Goal: Information Seeking & Learning: Stay updated

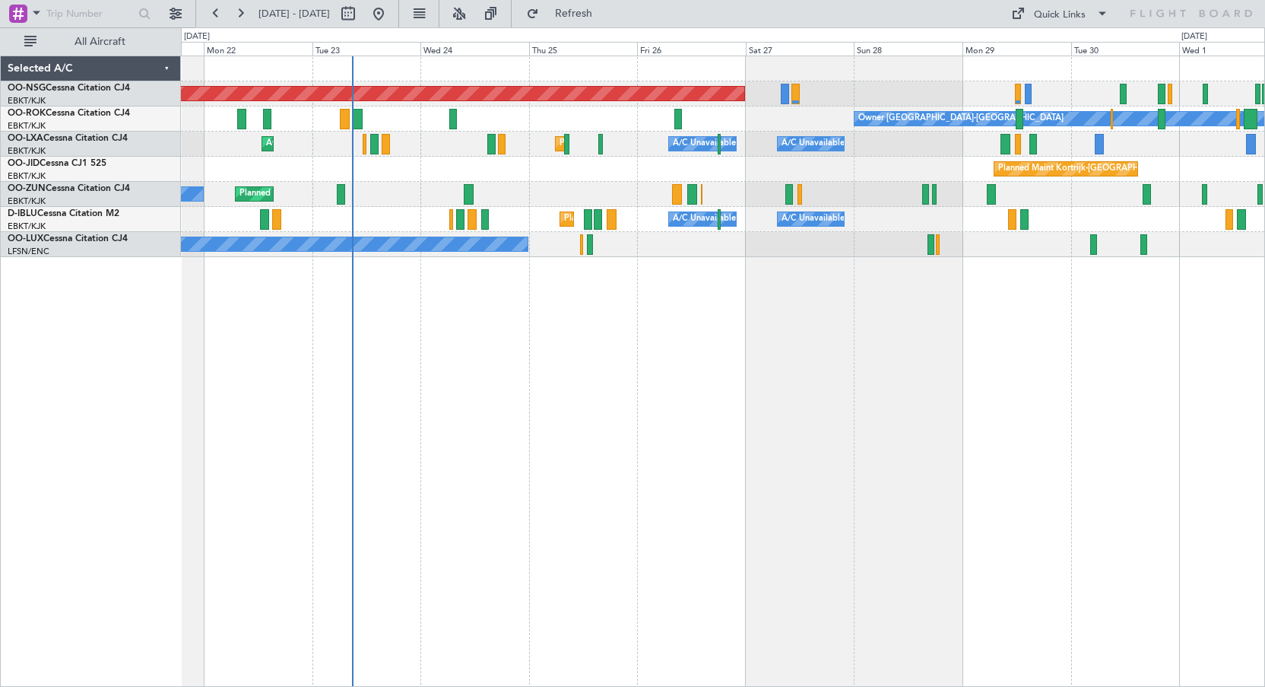
click at [727, 310] on div "Planned Maint [GEOGRAPHIC_DATA] ([GEOGRAPHIC_DATA]) Owner [GEOGRAPHIC_DATA]-[GE…" at bounding box center [723, 371] width 1084 height 631
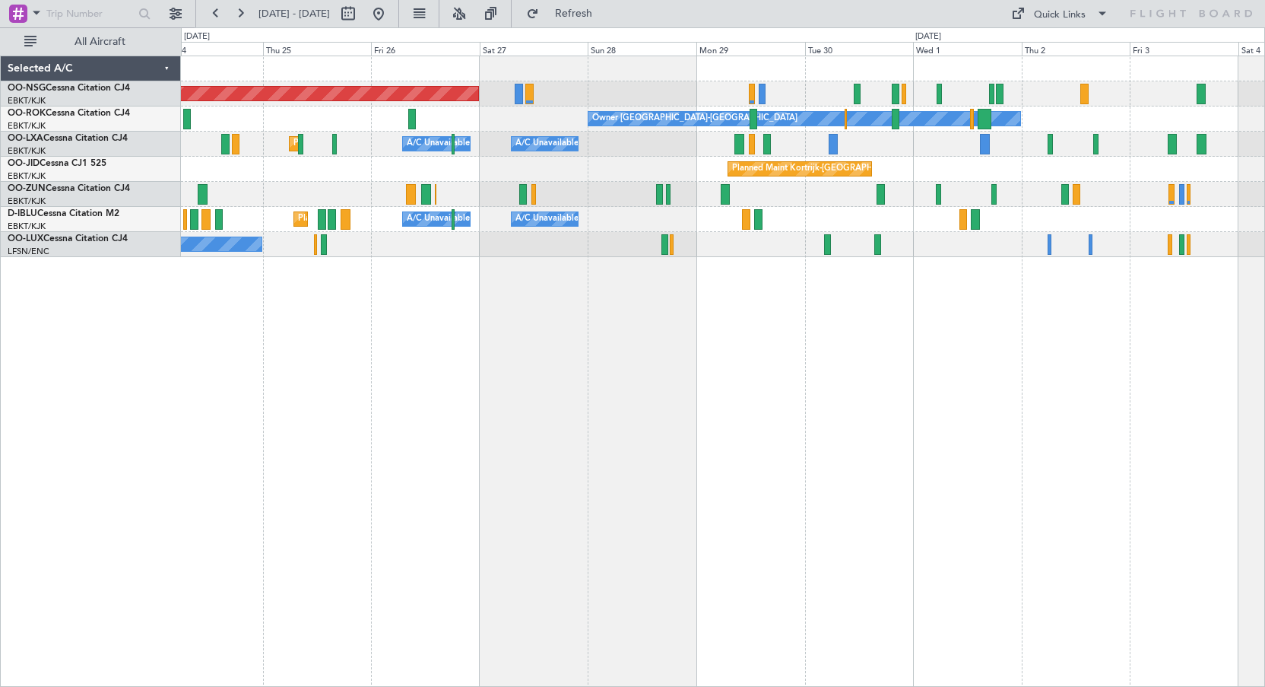
click at [808, 148] on div "Planned Maint Kortrijk-[GEOGRAPHIC_DATA] A/C Unavailable [GEOGRAPHIC_DATA] ([GE…" at bounding box center [723, 144] width 1084 height 25
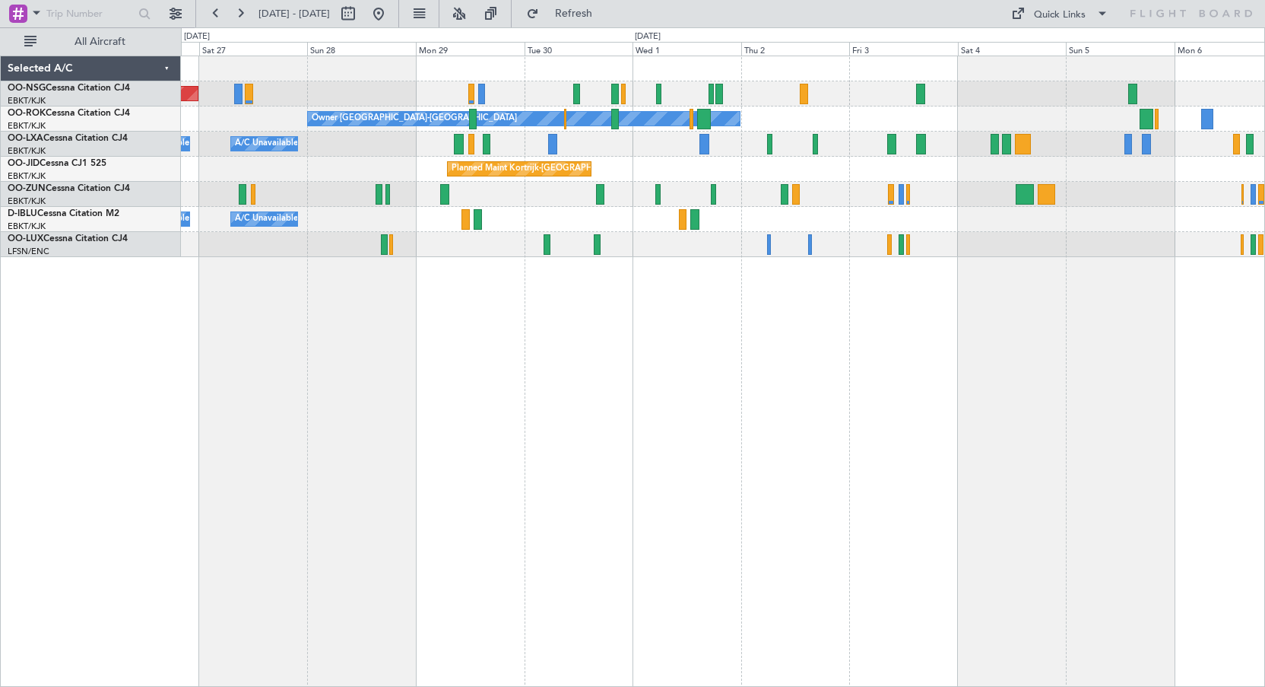
click at [814, 116] on div "Owner [GEOGRAPHIC_DATA]-[GEOGRAPHIC_DATA]" at bounding box center [723, 118] width 1084 height 25
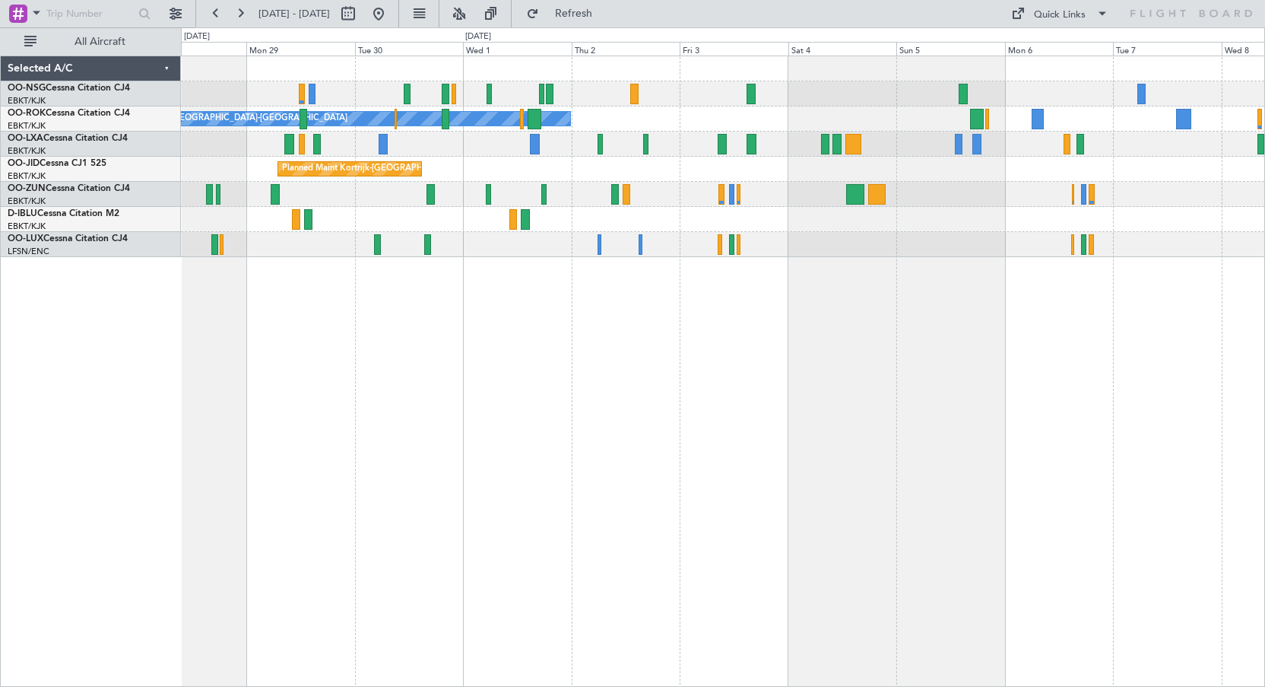
click at [862, 113] on div "Owner [GEOGRAPHIC_DATA]-[GEOGRAPHIC_DATA]" at bounding box center [723, 118] width 1084 height 25
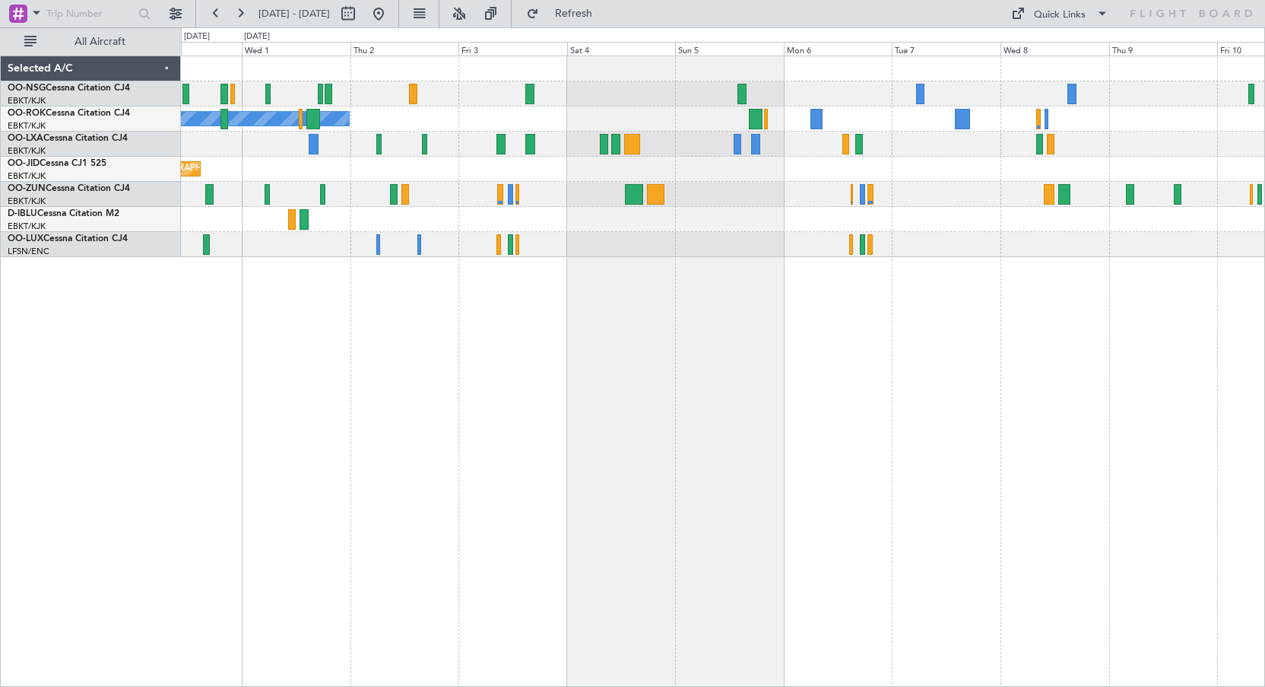
click at [893, 142] on div at bounding box center [723, 144] width 1084 height 25
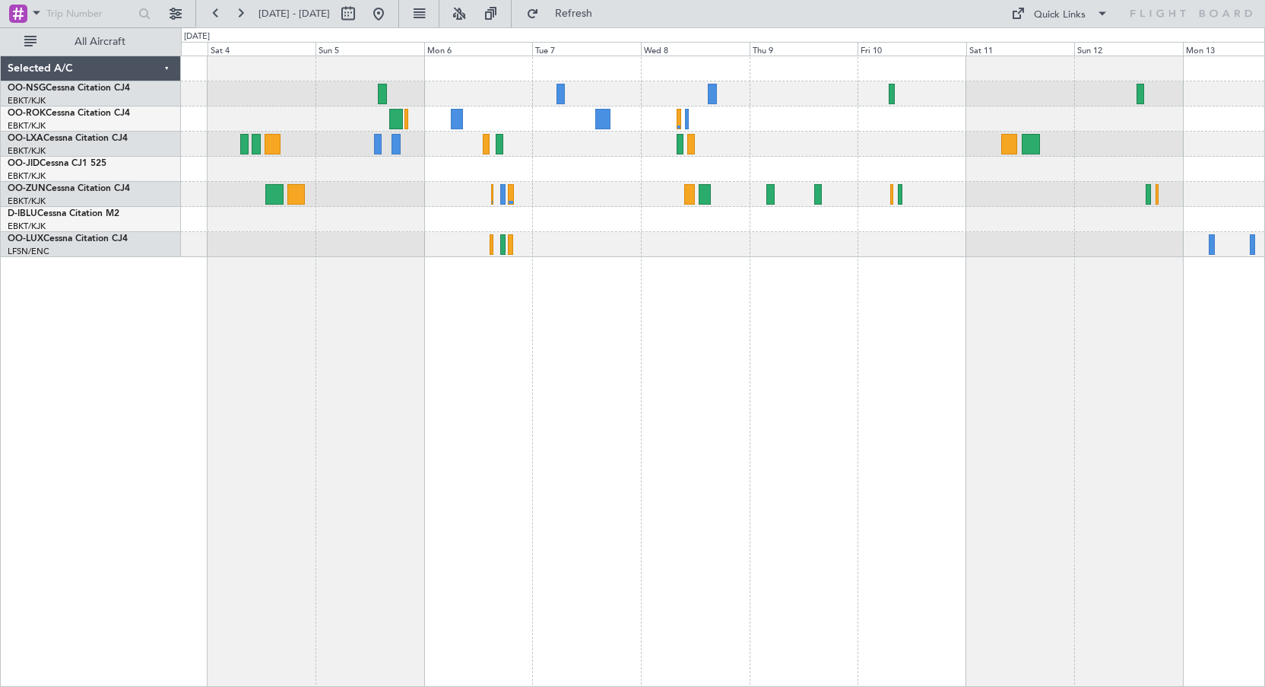
click at [855, 155] on div "Owner [GEOGRAPHIC_DATA]-[GEOGRAPHIC_DATA]" at bounding box center [723, 156] width 1084 height 201
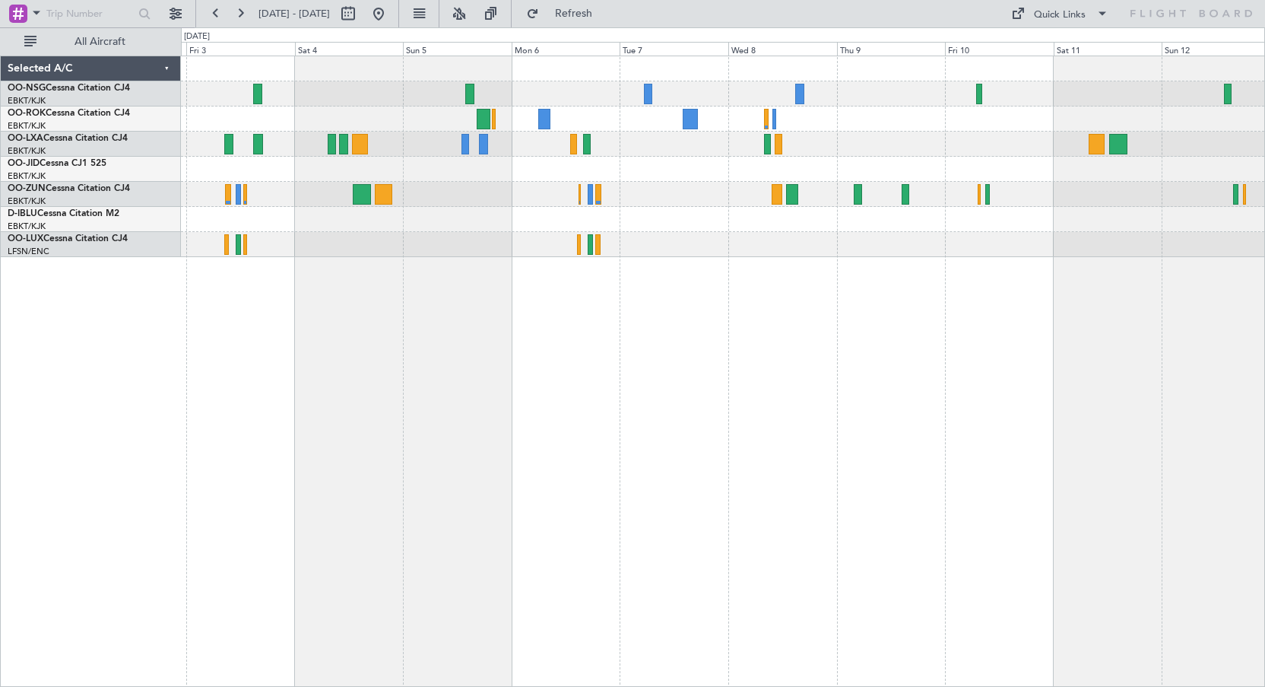
click at [1170, 153] on div at bounding box center [723, 144] width 1084 height 25
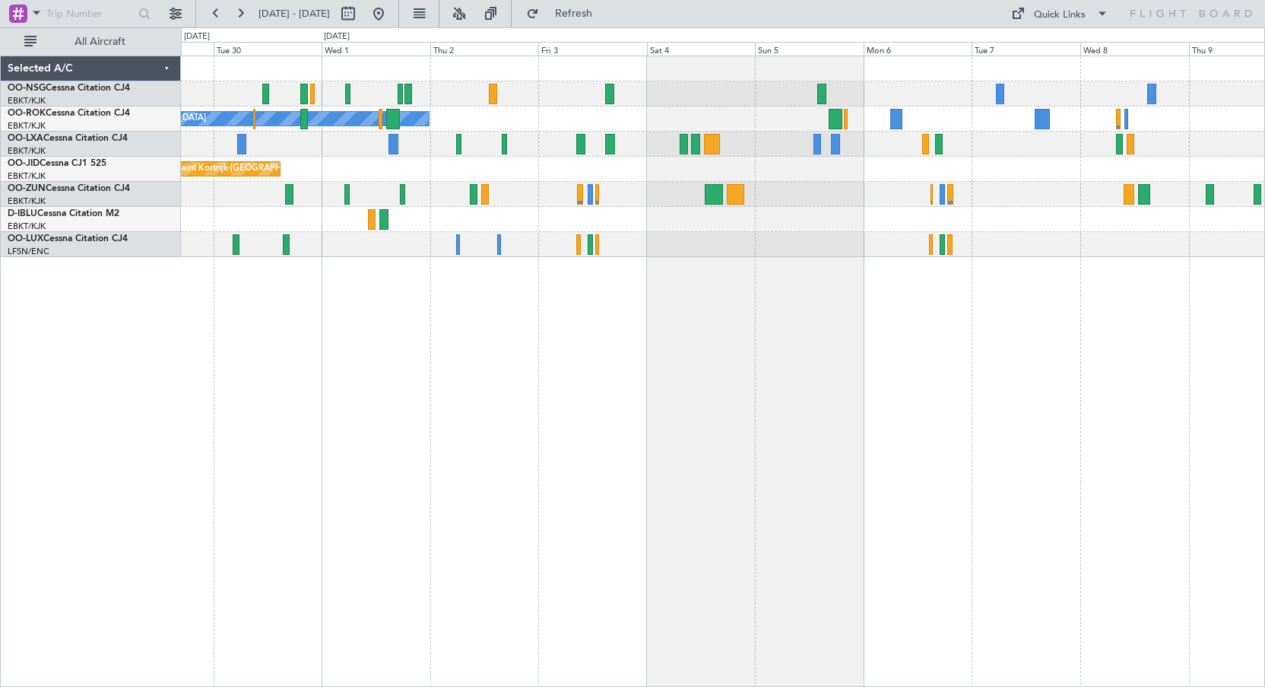
click at [1013, 195] on div at bounding box center [723, 194] width 1084 height 25
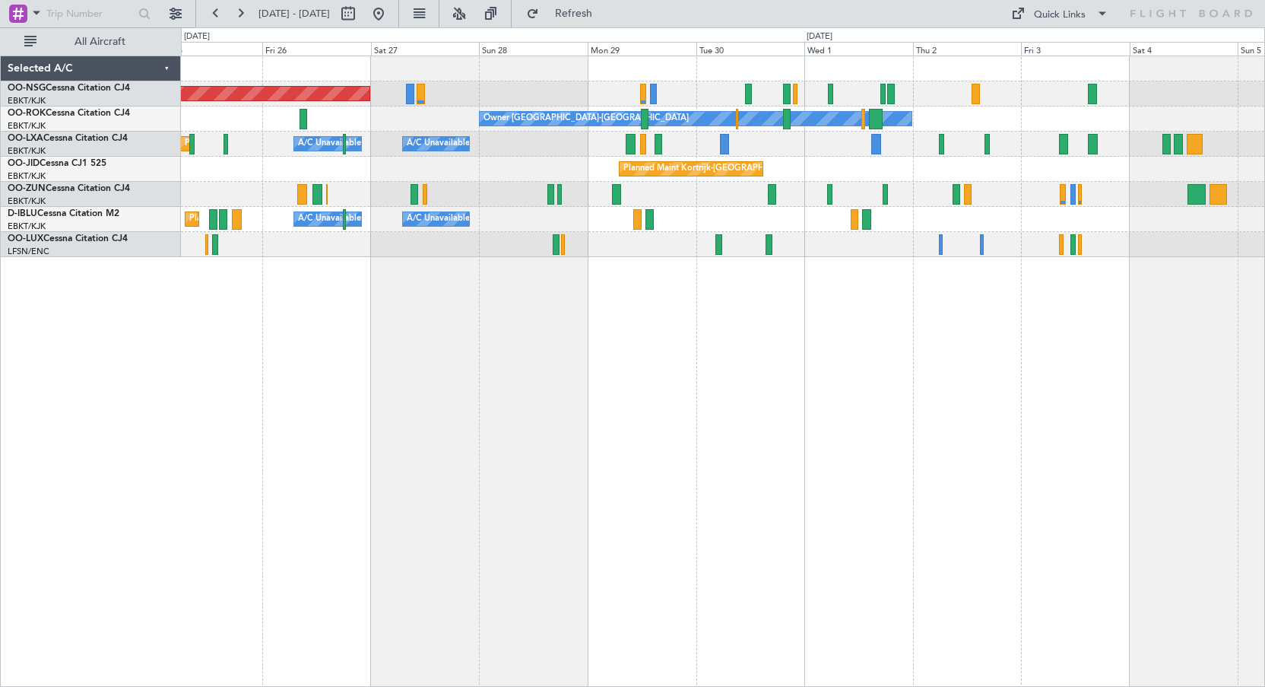
click at [950, 193] on div "Planned Maint [GEOGRAPHIC_DATA] ([GEOGRAPHIC_DATA]) Owner [GEOGRAPHIC_DATA]-[GE…" at bounding box center [723, 156] width 1084 height 201
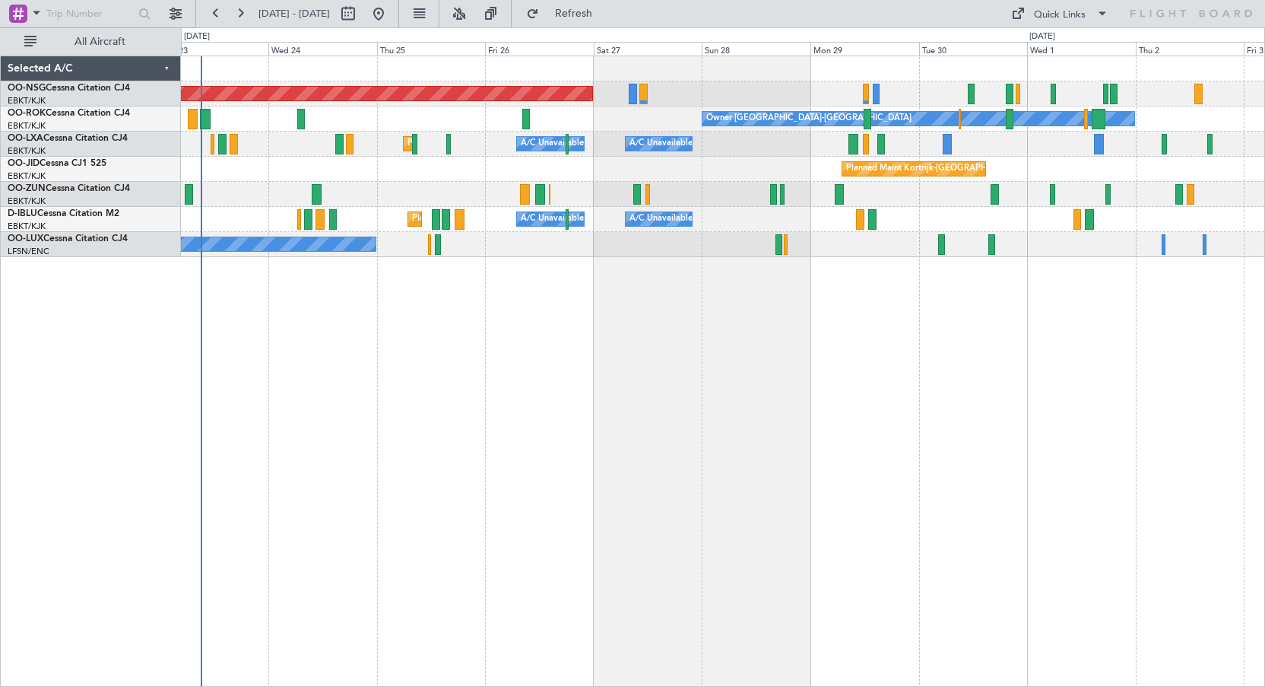
click at [859, 185] on div "Planned Maint [GEOGRAPHIC_DATA] ([GEOGRAPHIC_DATA]) Owner [GEOGRAPHIC_DATA]-[GE…" at bounding box center [723, 156] width 1084 height 201
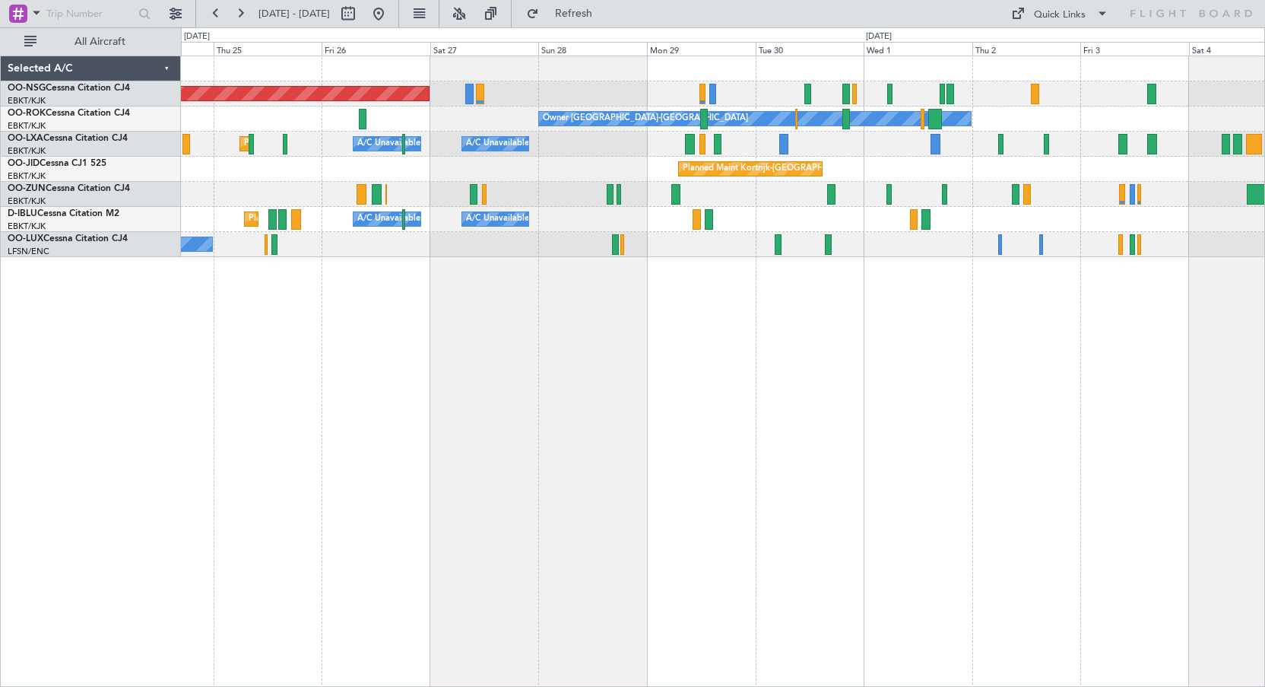
click at [598, 178] on div "Planned Maint Kortrijk-[GEOGRAPHIC_DATA]" at bounding box center [723, 169] width 1084 height 25
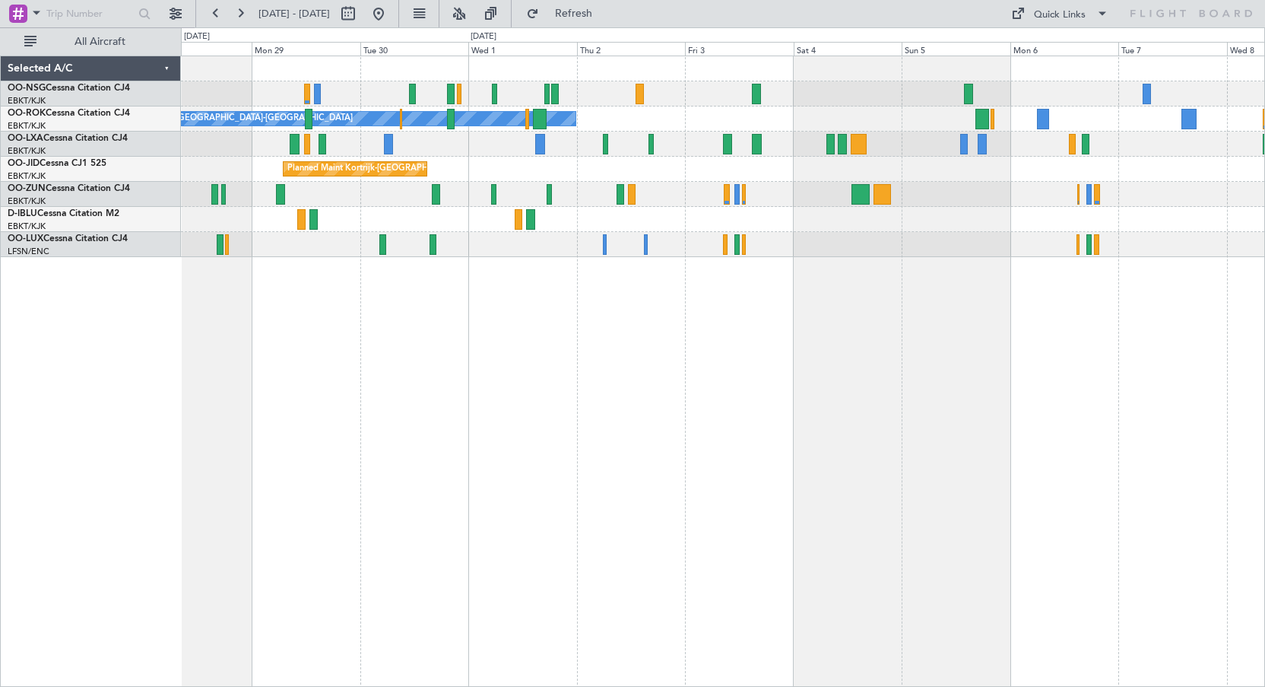
click at [663, 316] on div "Planned Maint [GEOGRAPHIC_DATA] ([GEOGRAPHIC_DATA]) Owner [GEOGRAPHIC_DATA]-[GE…" at bounding box center [723, 371] width 1084 height 631
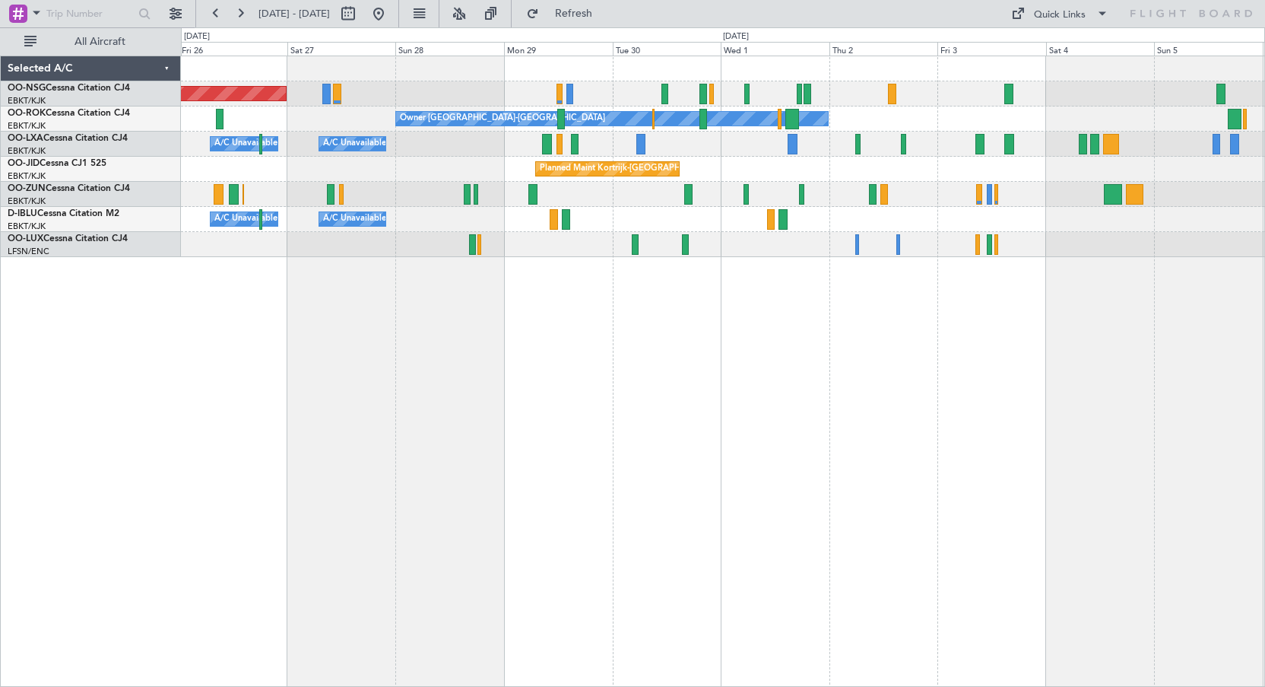
click at [865, 370] on div "Planned Maint [GEOGRAPHIC_DATA] ([GEOGRAPHIC_DATA]) Owner [GEOGRAPHIC_DATA]-[GE…" at bounding box center [723, 371] width 1084 height 631
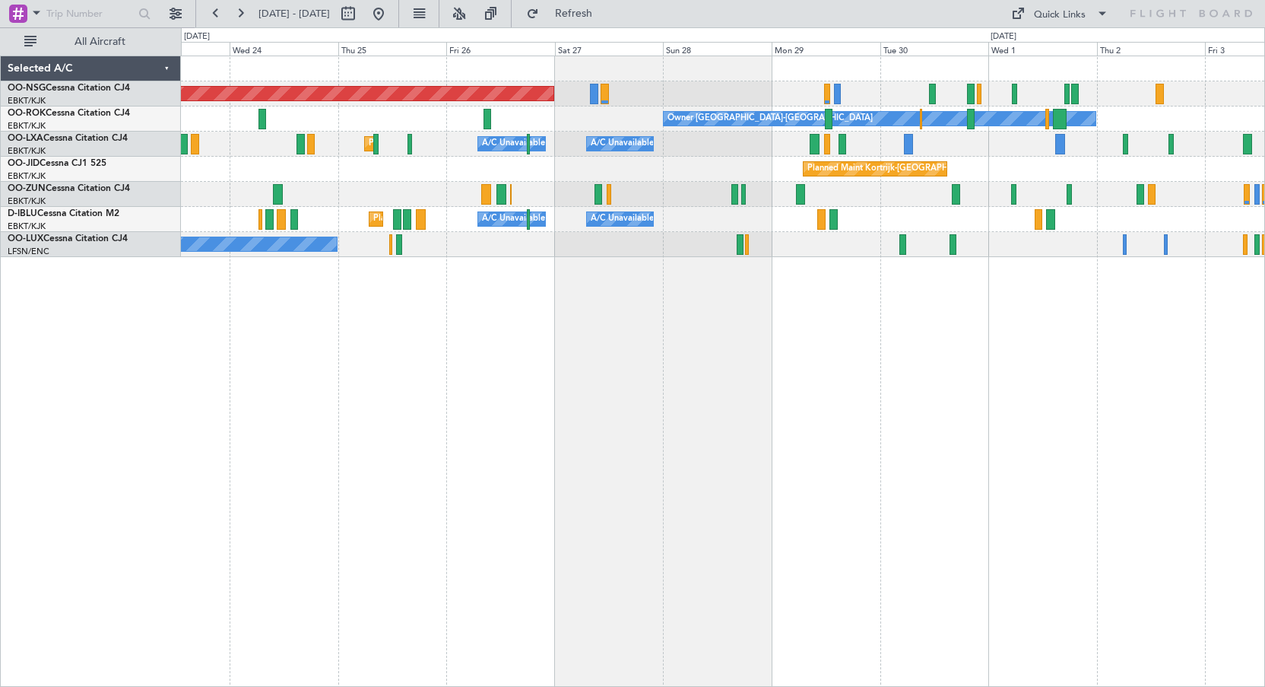
click at [933, 369] on div "Planned Maint [GEOGRAPHIC_DATA] ([GEOGRAPHIC_DATA]) Owner [GEOGRAPHIC_DATA]-[GE…" at bounding box center [723, 371] width 1084 height 631
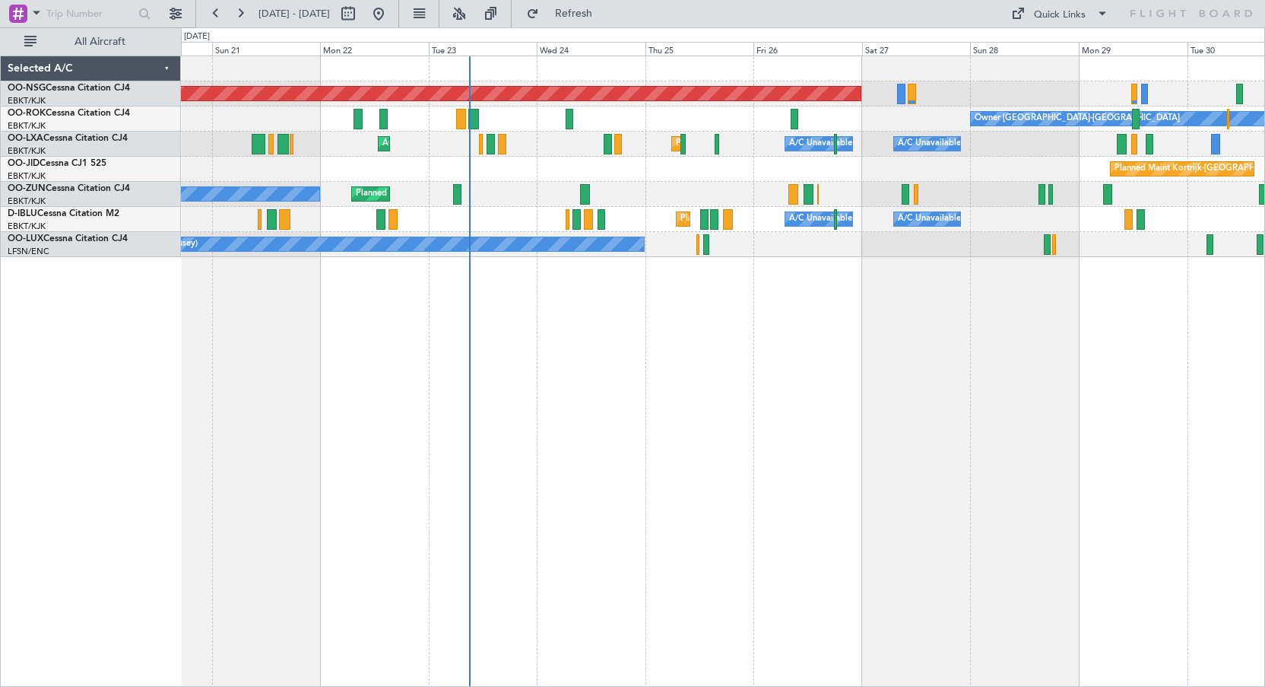
click at [941, 368] on div "Planned Maint [GEOGRAPHIC_DATA] ([GEOGRAPHIC_DATA]) Owner [GEOGRAPHIC_DATA]-[GE…" at bounding box center [723, 371] width 1084 height 631
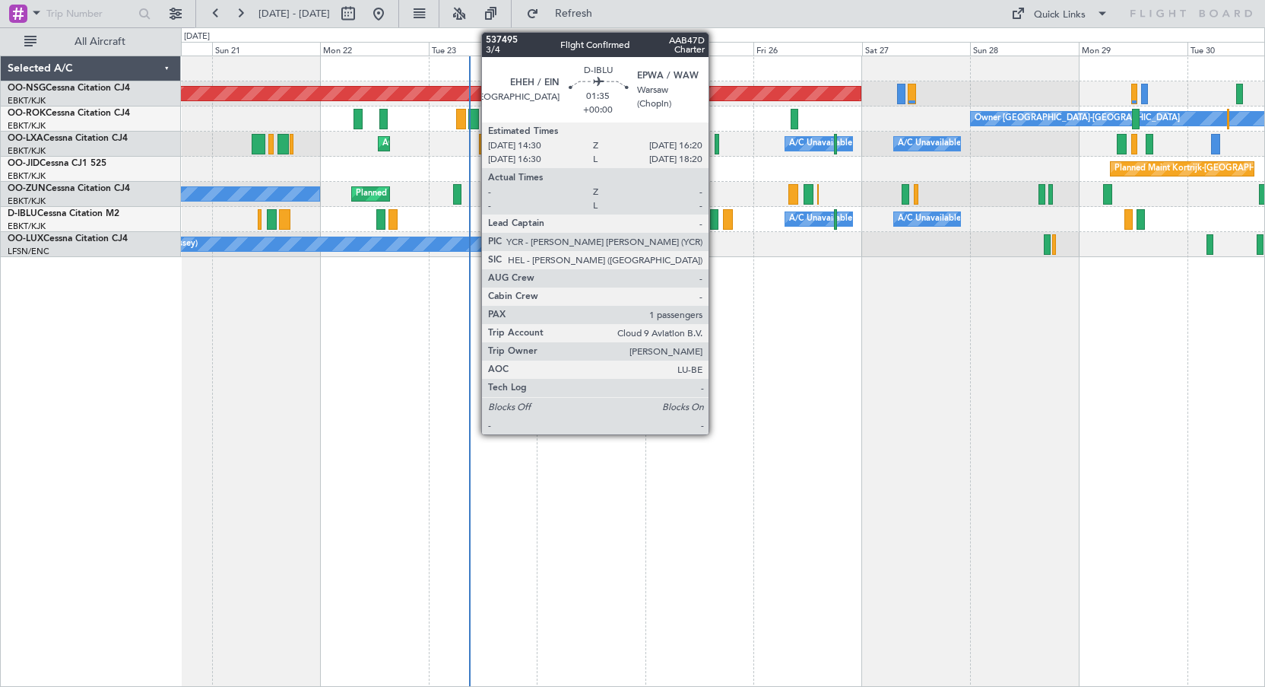
click at [716, 219] on div at bounding box center [714, 219] width 8 height 21
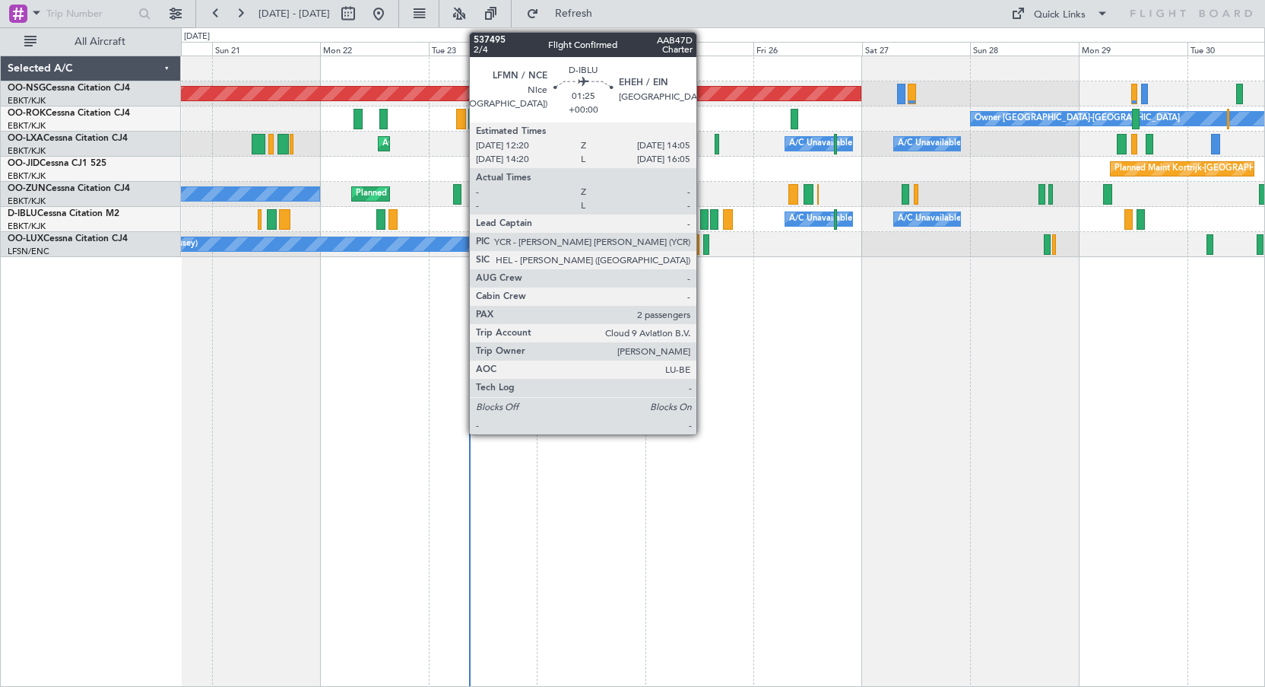
click at [703, 218] on div at bounding box center [704, 219] width 8 height 21
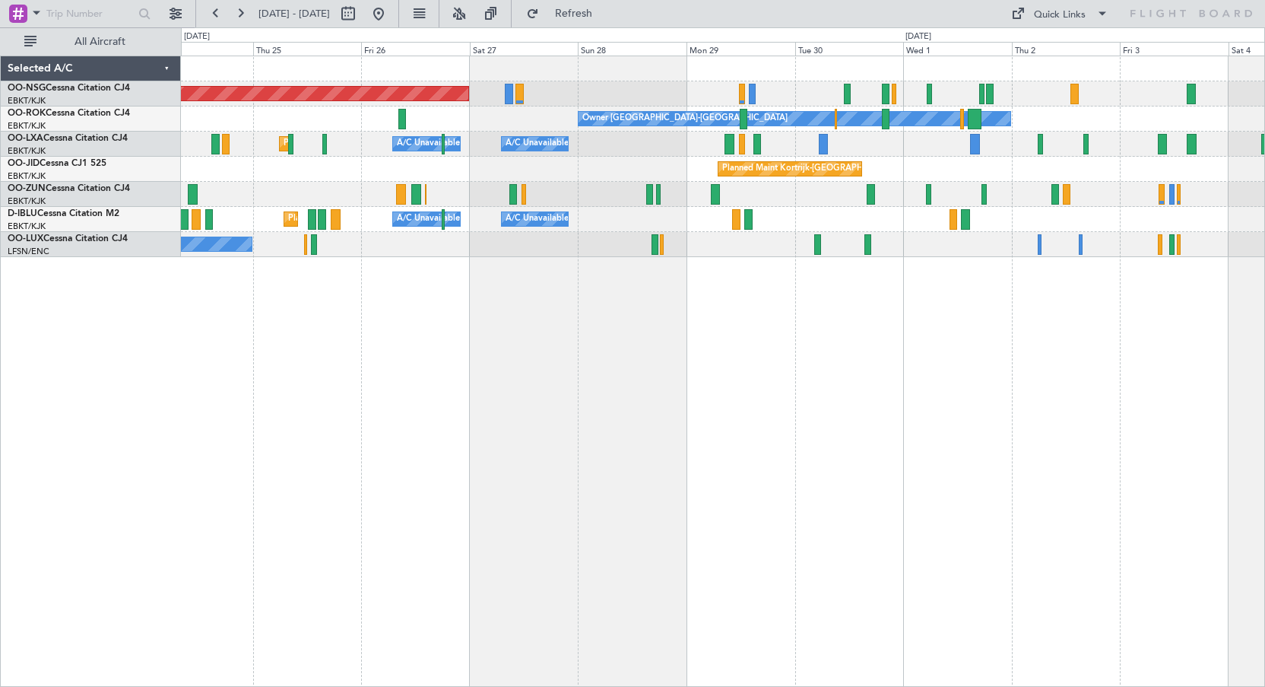
click at [771, 202] on div "Planned Maint Kortrijk-[GEOGRAPHIC_DATA] Owner" at bounding box center [723, 194] width 1084 height 25
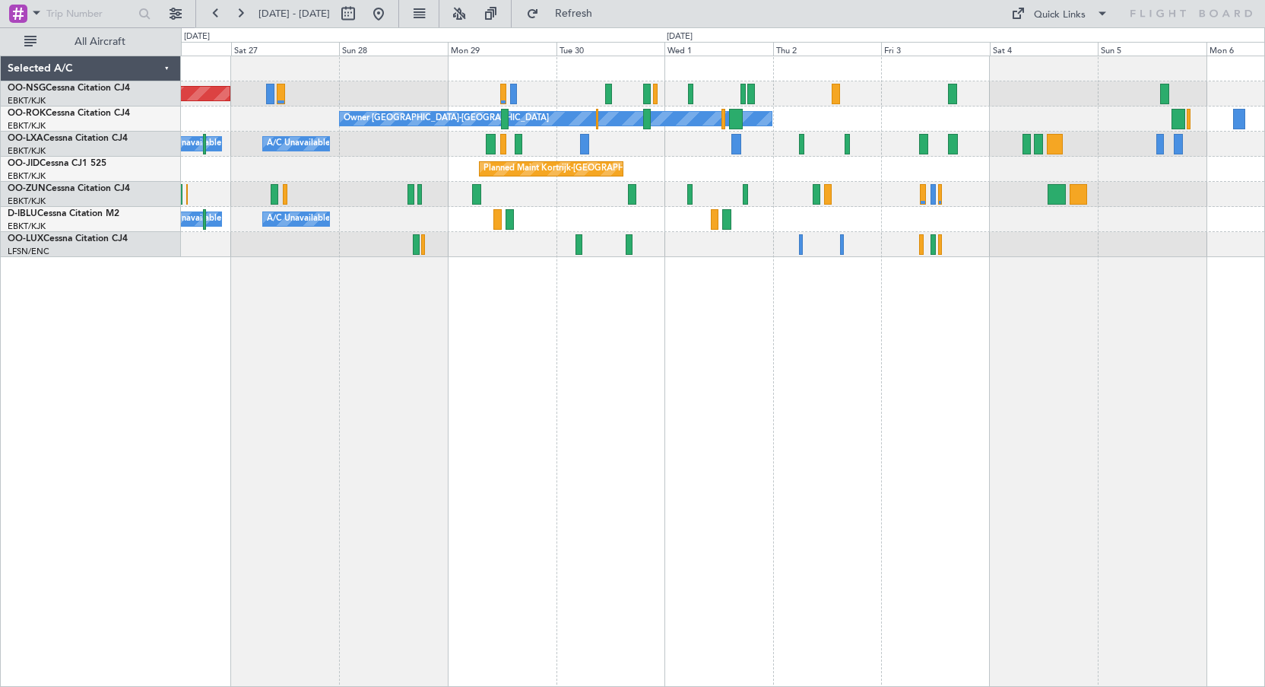
click at [922, 174] on div "Planned Maint Kortrijk-[GEOGRAPHIC_DATA]" at bounding box center [723, 169] width 1084 height 25
click at [1052, 14] on div "Quick Links" at bounding box center [1060, 15] width 52 height 15
click at [1052, 84] on button "Crew Board" at bounding box center [1064, 86] width 114 height 36
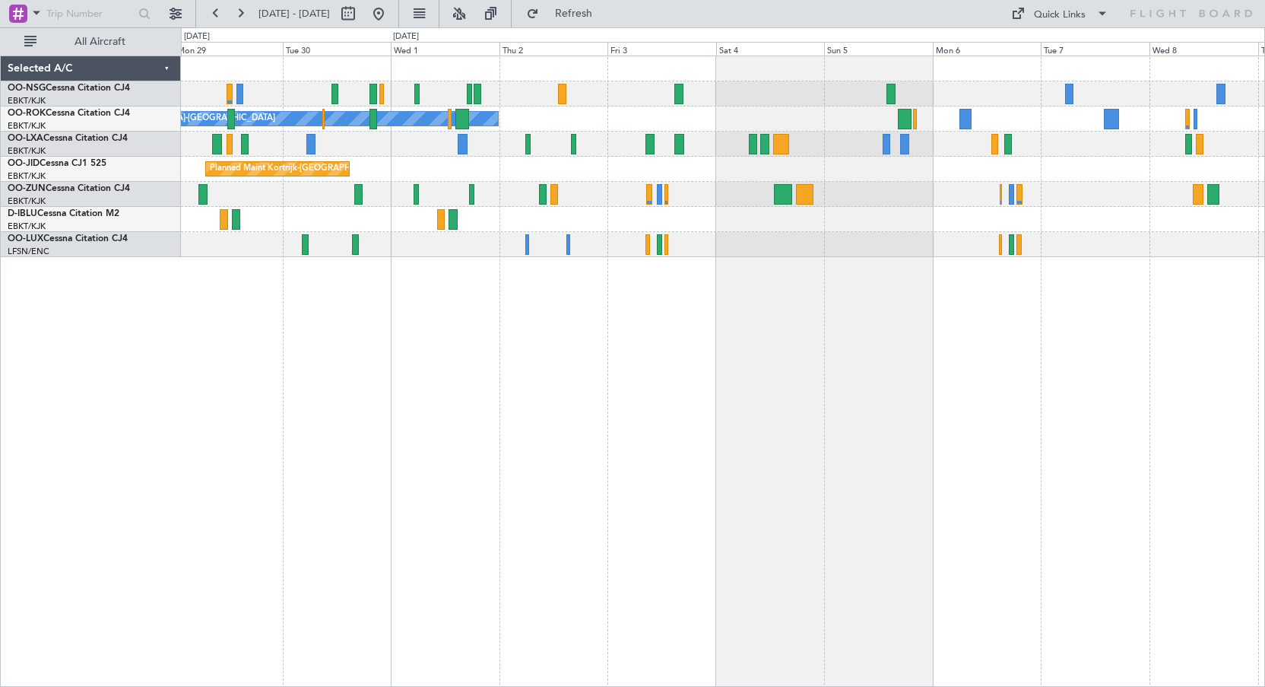
click at [824, 167] on div "Planned Maint Kortrijk-[GEOGRAPHIC_DATA]" at bounding box center [723, 169] width 1084 height 25
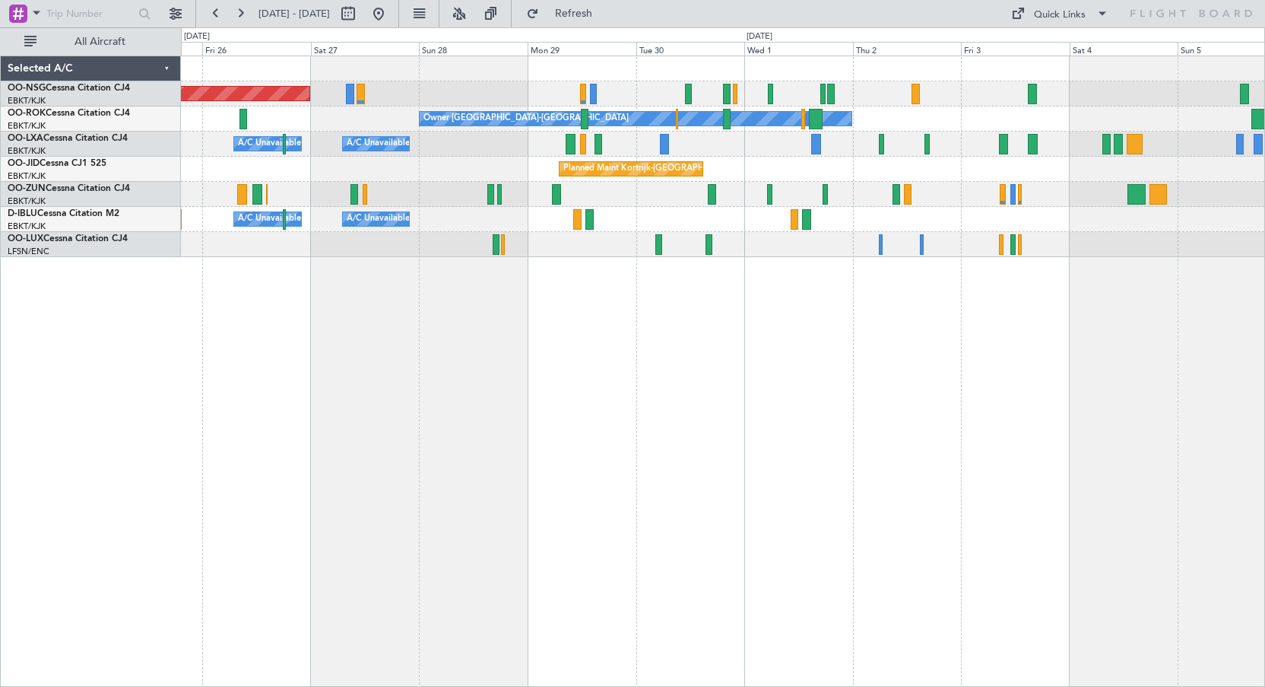
click at [684, 310] on div "Planned Maint [GEOGRAPHIC_DATA] ([GEOGRAPHIC_DATA]) Owner [GEOGRAPHIC_DATA]-[GE…" at bounding box center [723, 371] width 1084 height 631
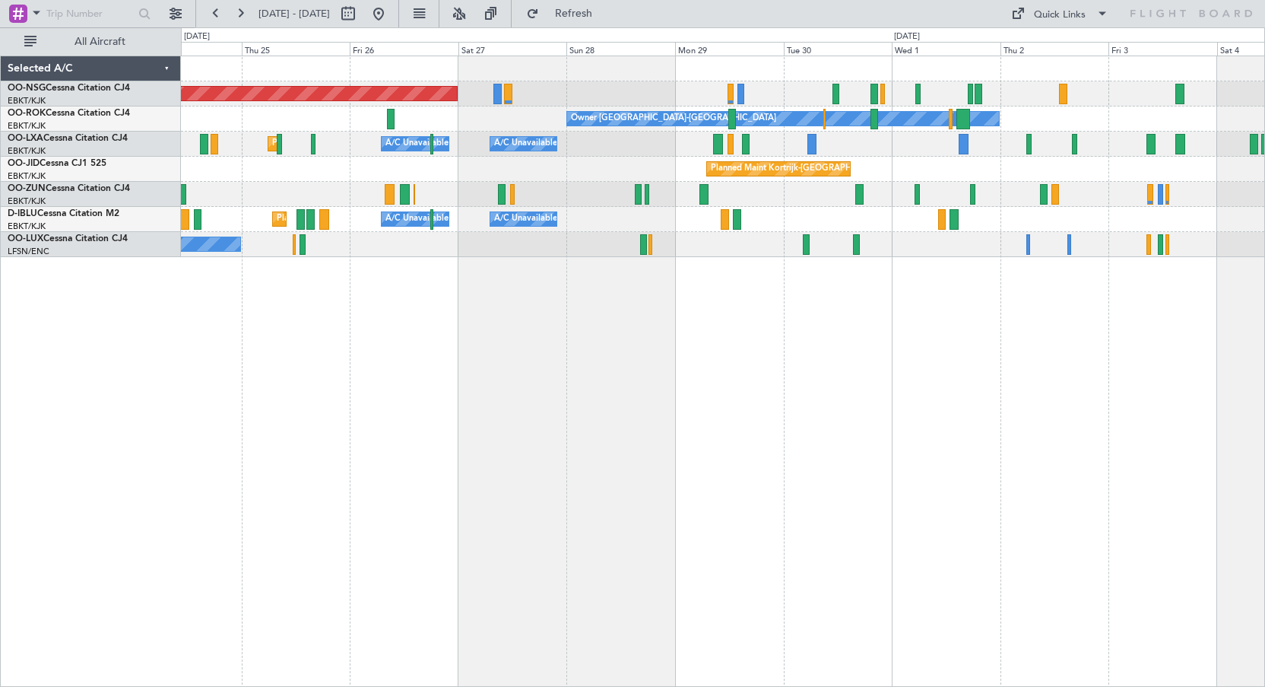
click at [792, 322] on div "Planned Maint [GEOGRAPHIC_DATA] ([GEOGRAPHIC_DATA]) Owner [GEOGRAPHIC_DATA]-[GE…" at bounding box center [723, 371] width 1084 height 631
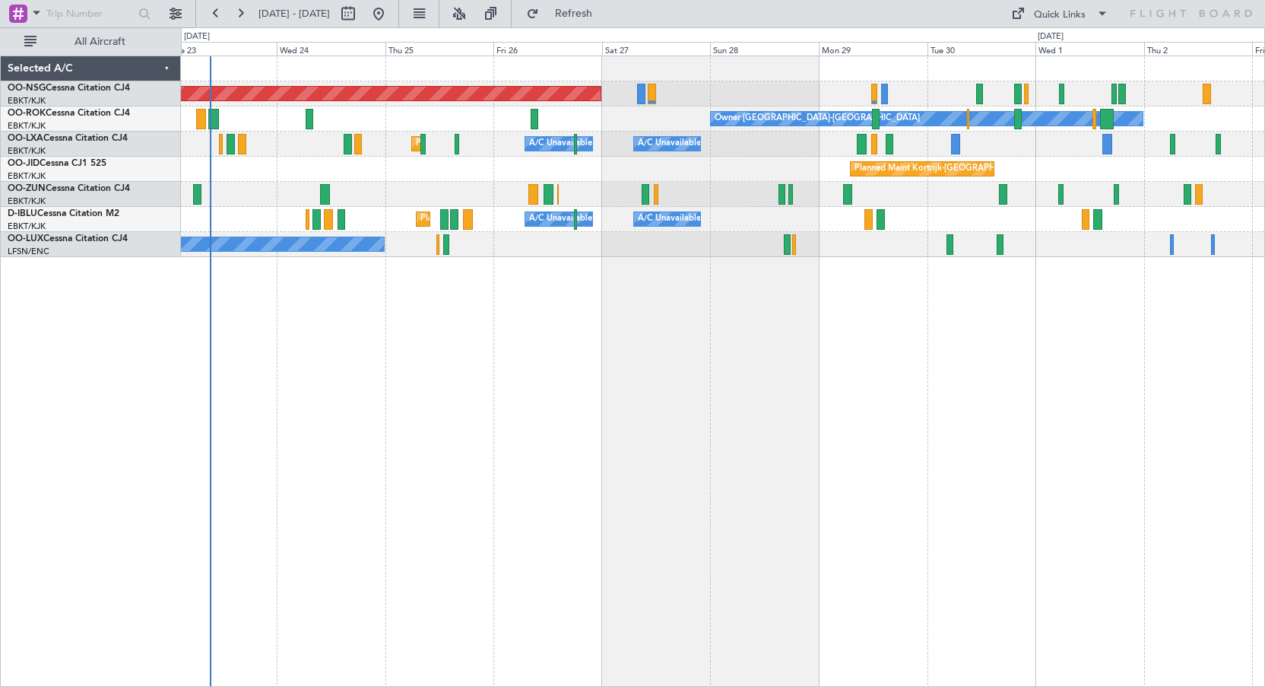
click at [908, 339] on div "Planned Maint [GEOGRAPHIC_DATA] ([GEOGRAPHIC_DATA]) Owner [GEOGRAPHIC_DATA]-[GE…" at bounding box center [723, 371] width 1084 height 631
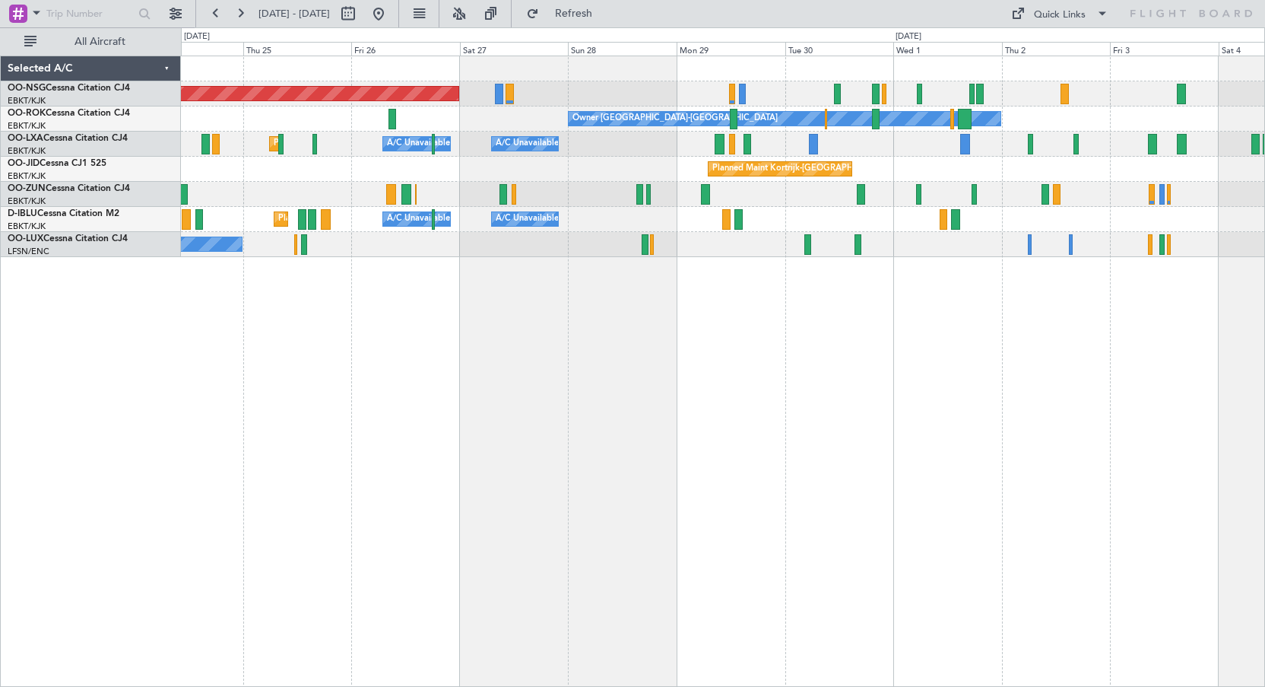
click at [1041, 175] on div "Planned Maint Kortrijk-[GEOGRAPHIC_DATA]" at bounding box center [723, 169] width 1084 height 25
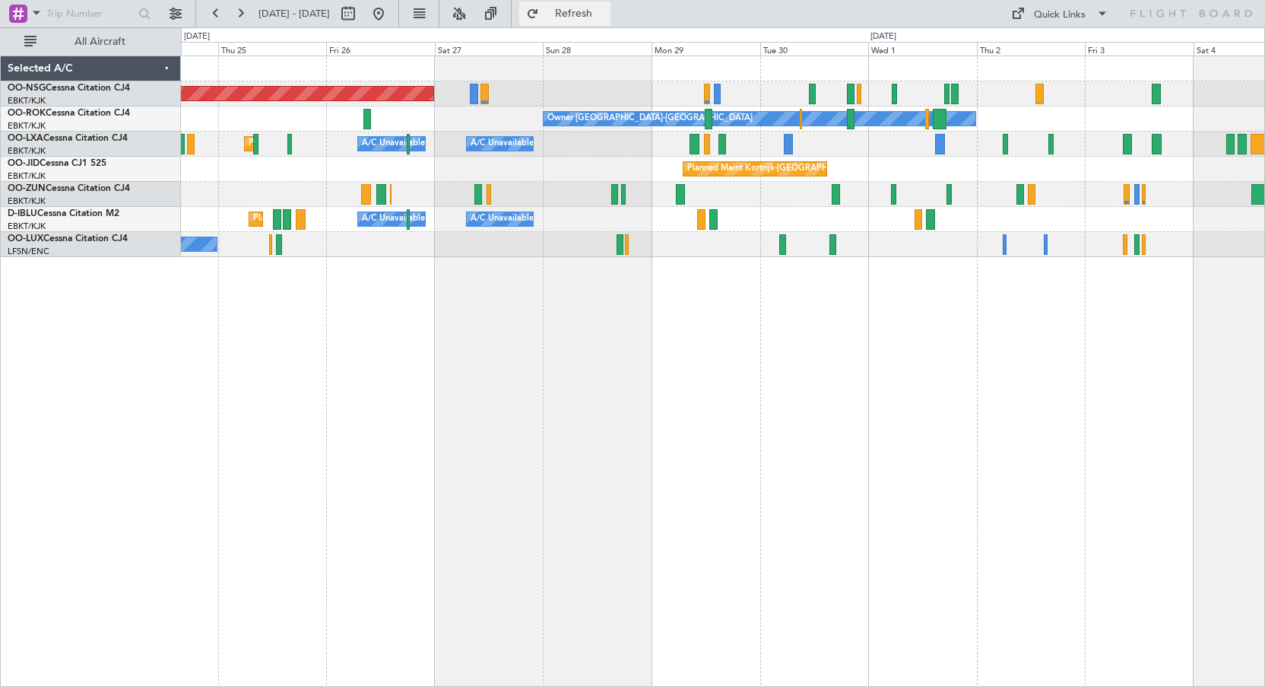
click at [577, 16] on button "Refresh" at bounding box center [564, 14] width 91 height 24
click at [606, 19] on span "Refresh" at bounding box center [574, 13] width 64 height 11
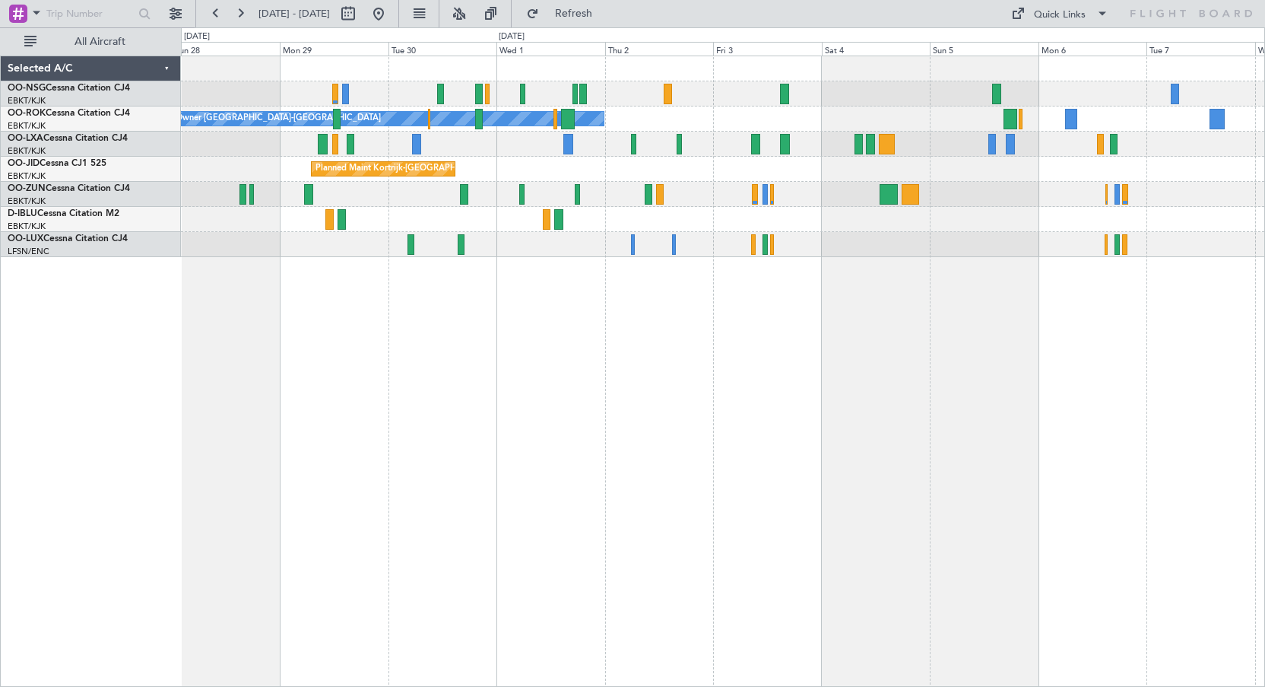
click at [654, 183] on div at bounding box center [723, 194] width 1084 height 25
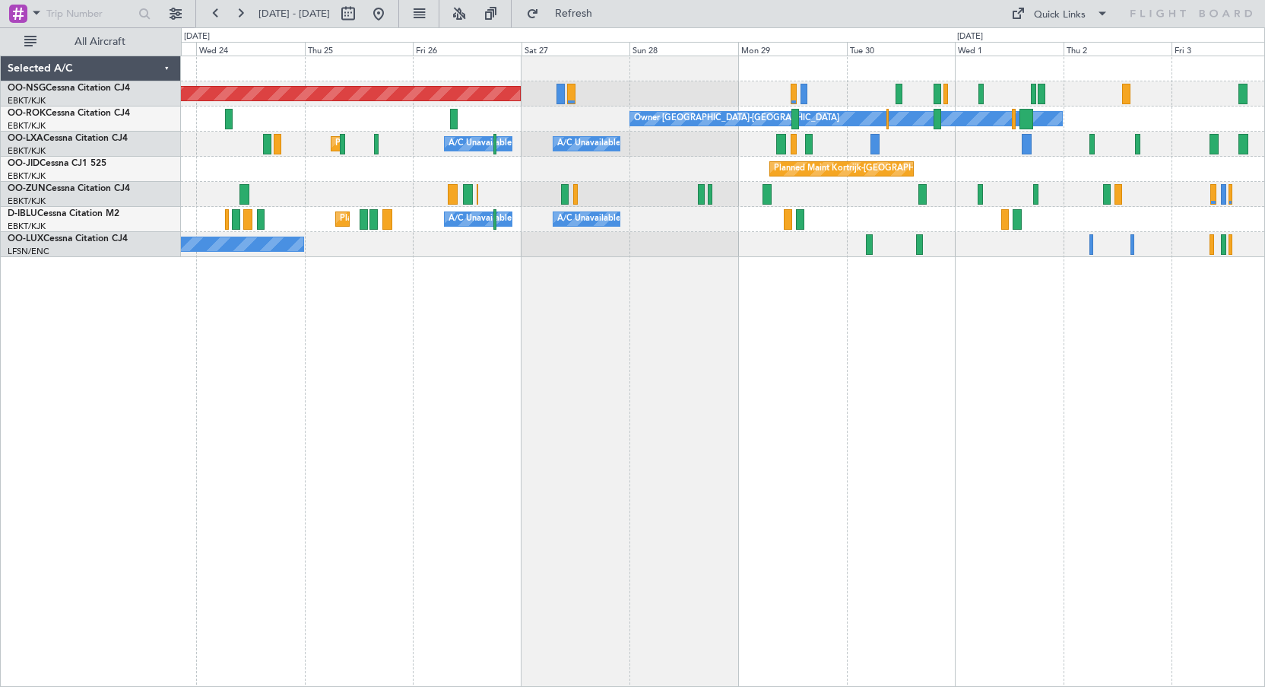
click at [951, 338] on div "Planned Maint [GEOGRAPHIC_DATA] ([GEOGRAPHIC_DATA]) Owner [GEOGRAPHIC_DATA]-[GE…" at bounding box center [723, 371] width 1084 height 631
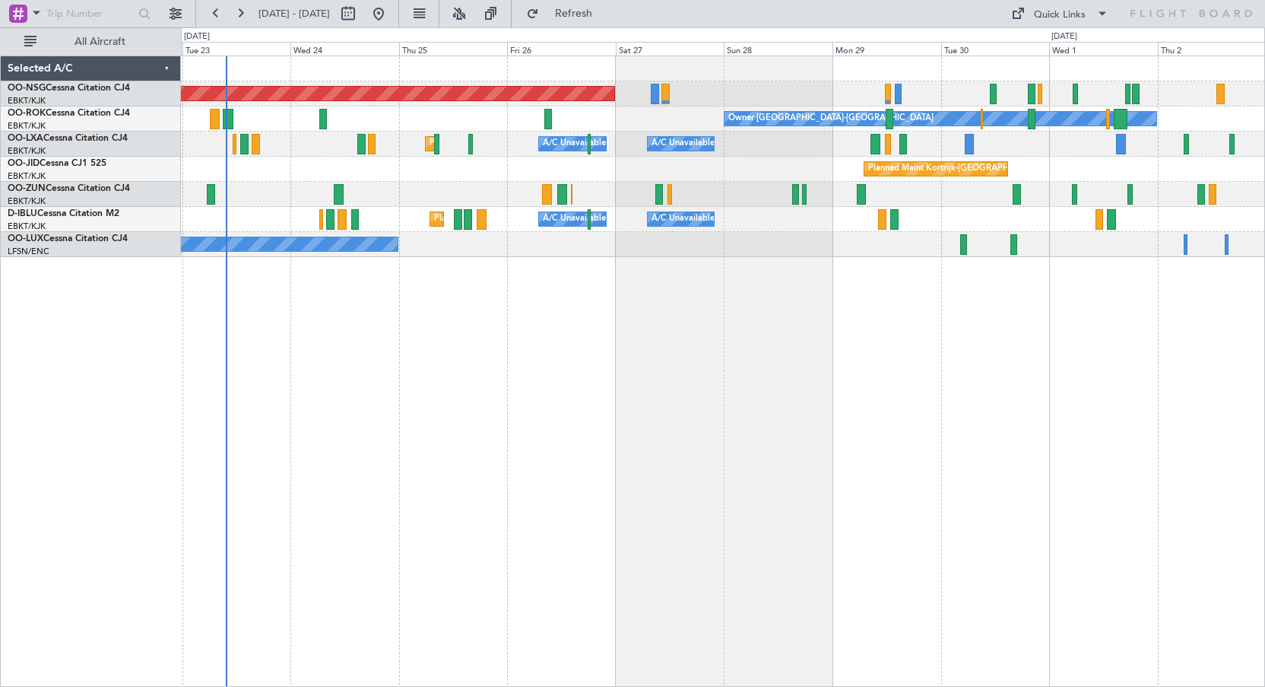
click at [757, 342] on div "Planned Maint [GEOGRAPHIC_DATA] ([GEOGRAPHIC_DATA]) Owner [GEOGRAPHIC_DATA]-[GE…" at bounding box center [723, 371] width 1084 height 631
click at [606, 14] on span "Refresh" at bounding box center [574, 13] width 64 height 11
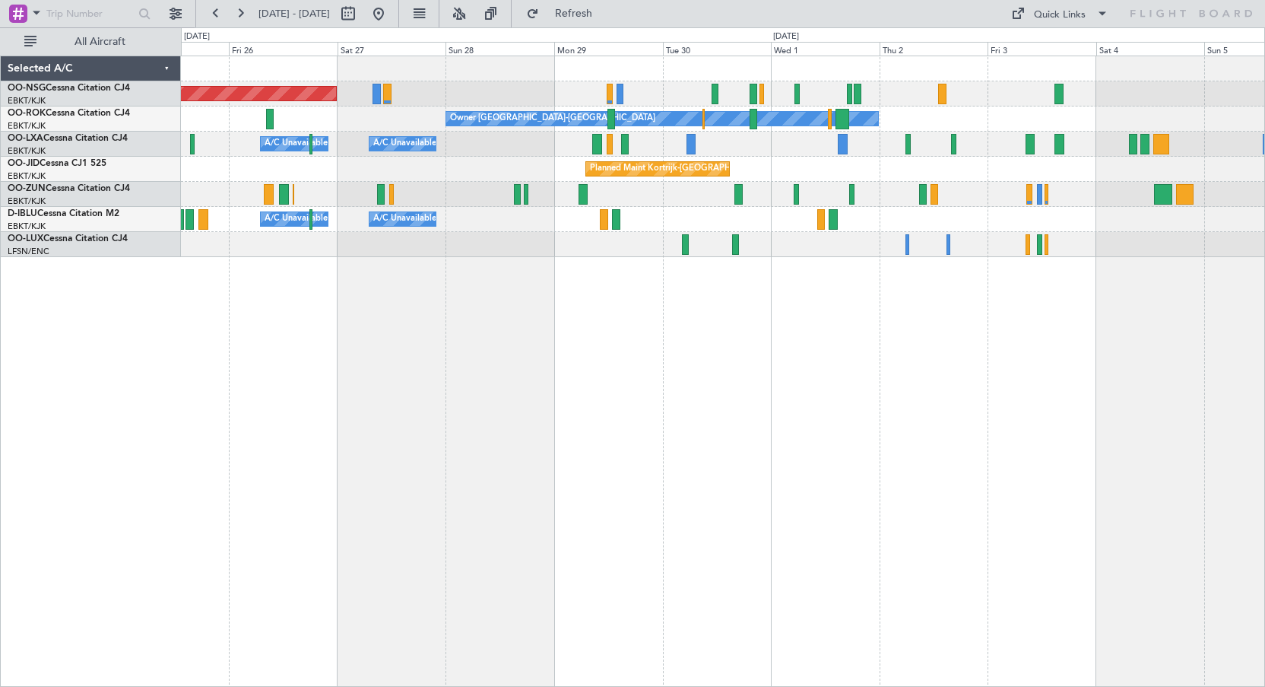
click at [914, 176] on div "Planned Maint Kortrijk-[GEOGRAPHIC_DATA]" at bounding box center [723, 169] width 1084 height 25
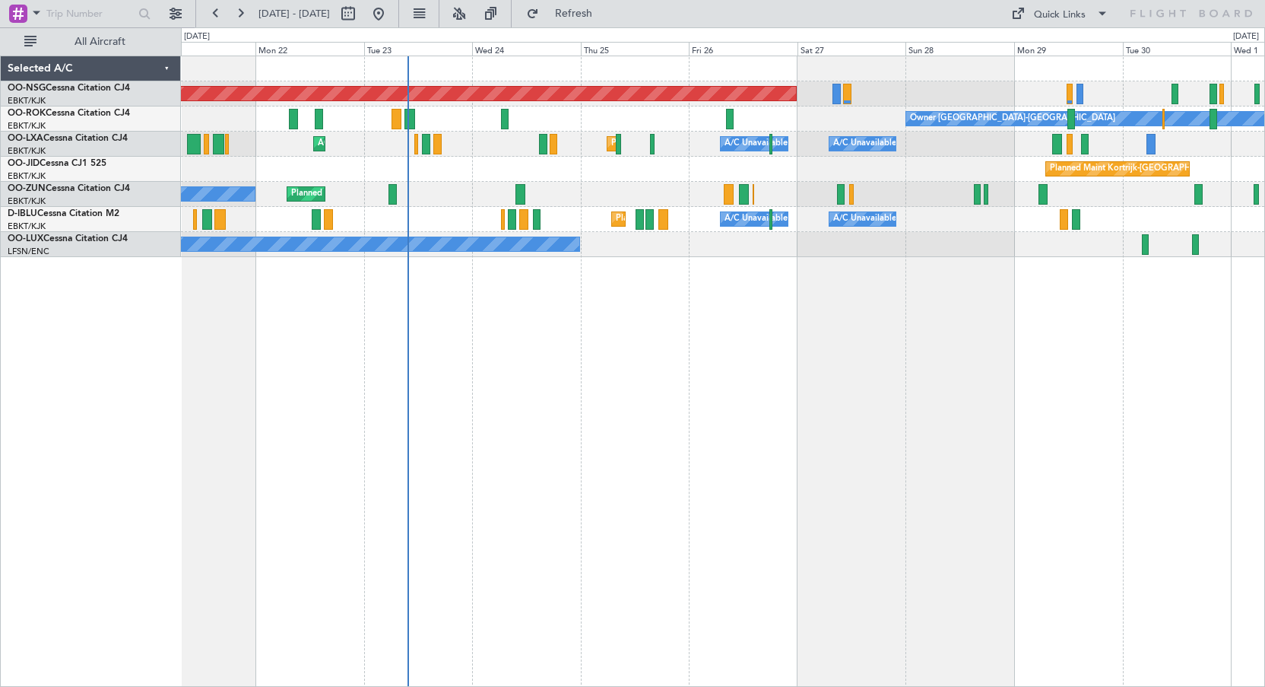
click at [1022, 363] on div "Planned Maint [GEOGRAPHIC_DATA] ([GEOGRAPHIC_DATA]) Owner [GEOGRAPHIC_DATA]-[GE…" at bounding box center [723, 371] width 1084 height 631
